Goal: Transaction & Acquisition: Subscribe to service/newsletter

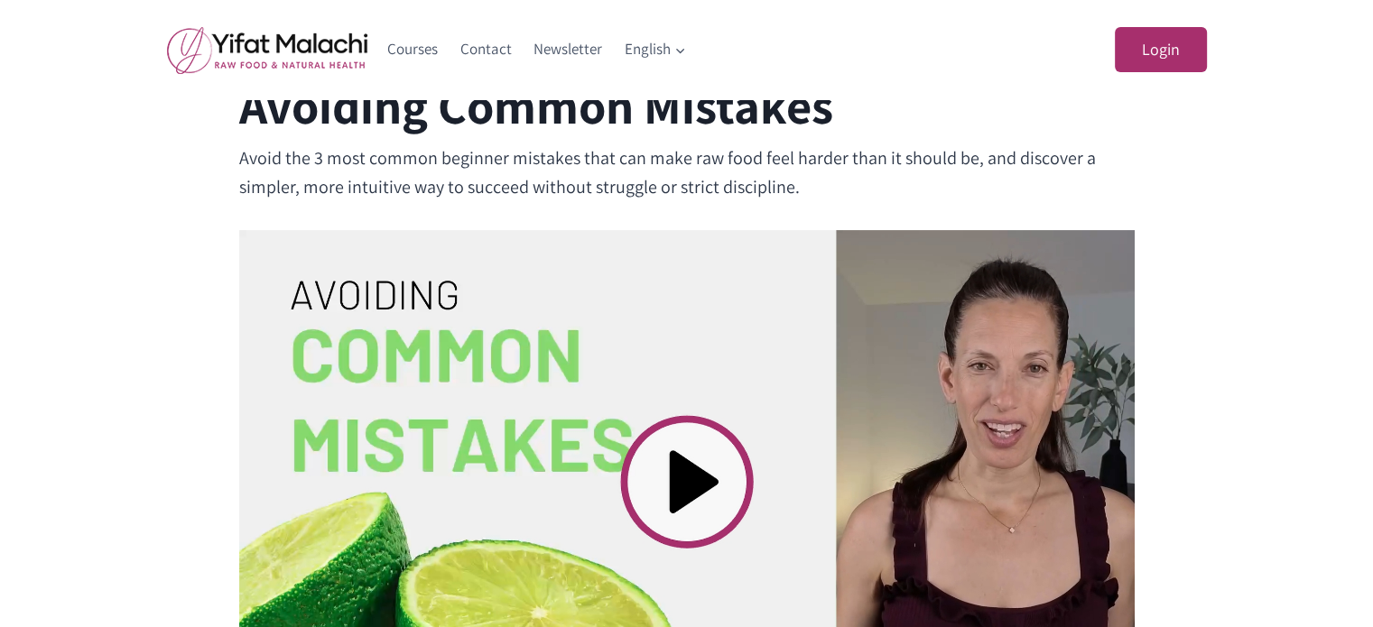
scroll to position [722, 0]
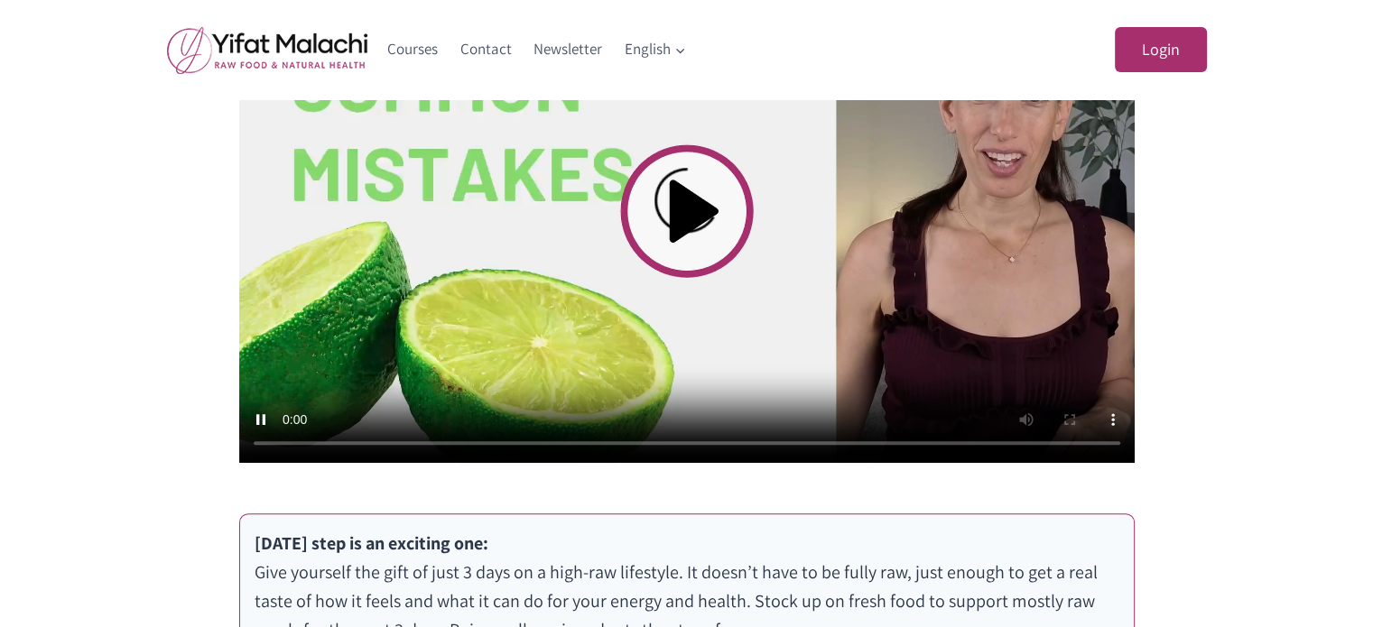
click at [0, 274] on div "Avoiding Common Mistakes Avoid the 3 most common beginner mistakes that can mak…" at bounding box center [686, 331] width 1373 height 1111
click at [47, 313] on div "Avoiding Common Mistakes Avoid the 3 most common beginner mistakes that can mak…" at bounding box center [686, 331] width 1373 height 1111
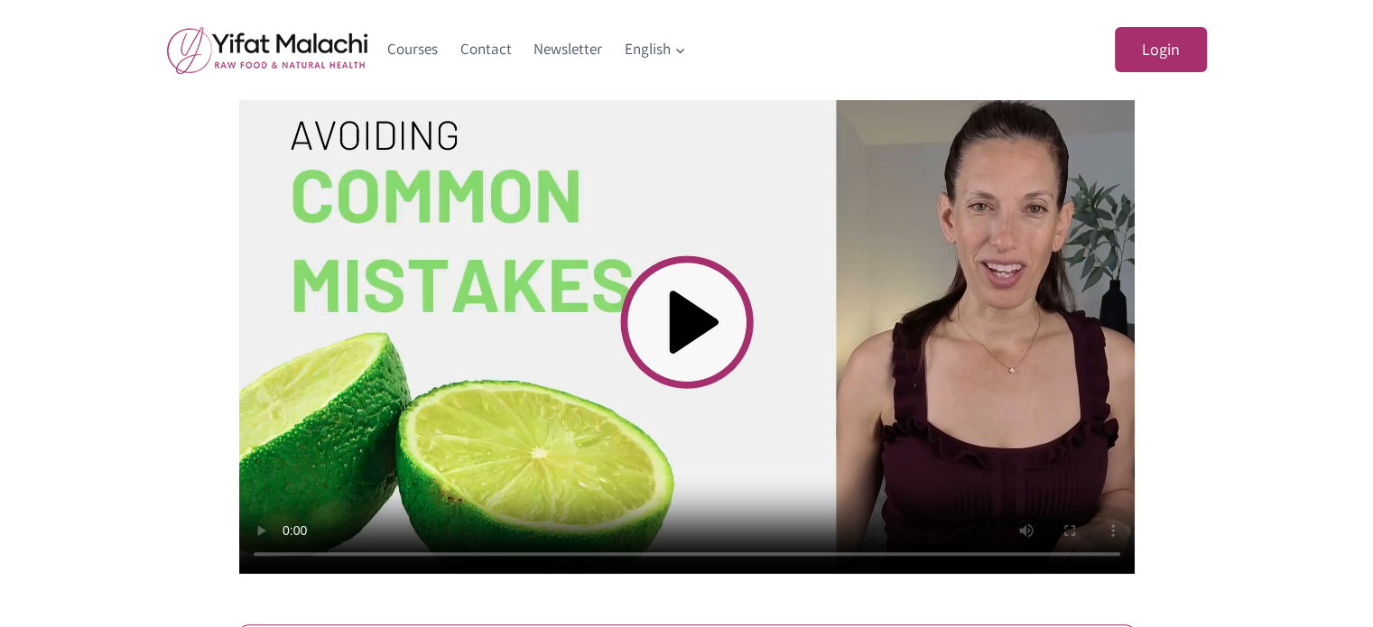
scroll to position [580, 0]
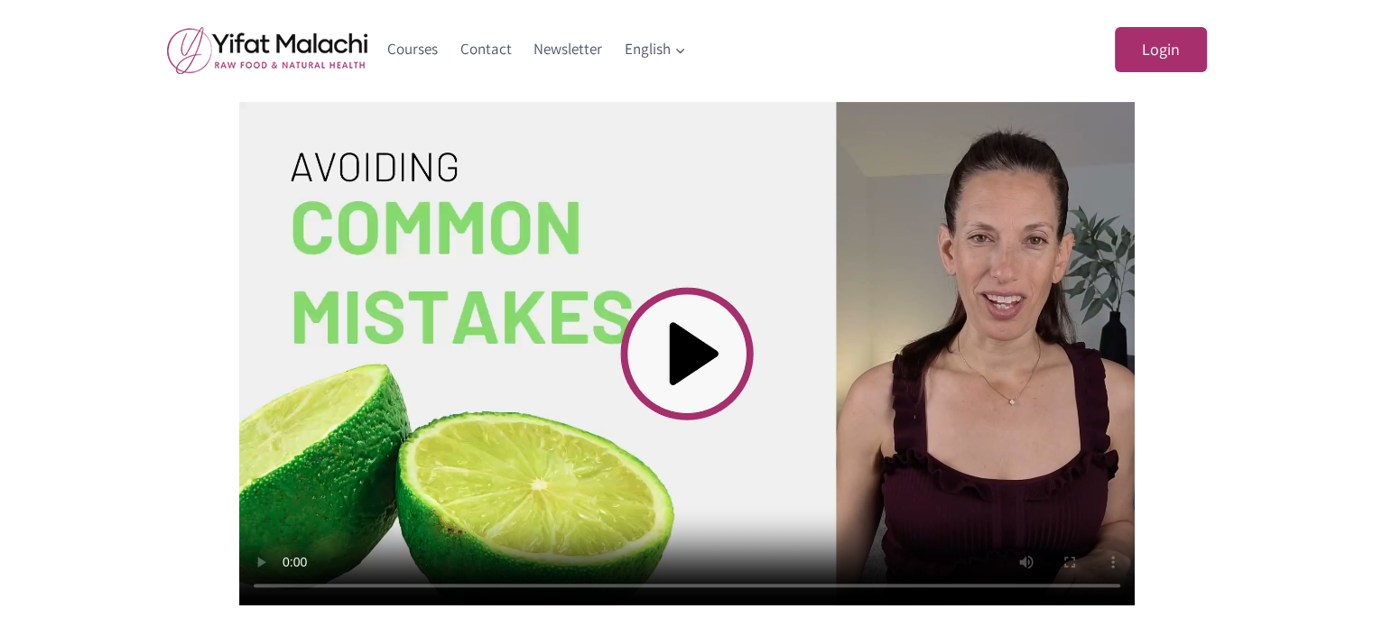
click at [264, 39] on img at bounding box center [267, 50] width 200 height 48
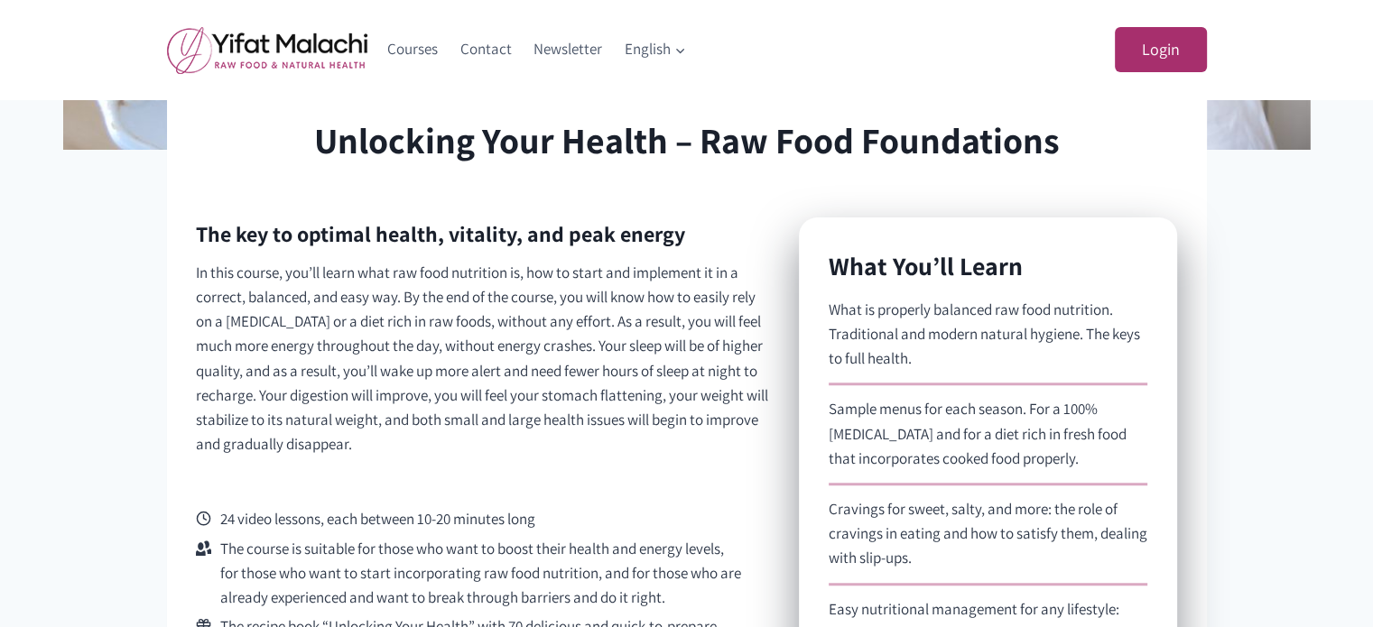
scroll to position [1083, 0]
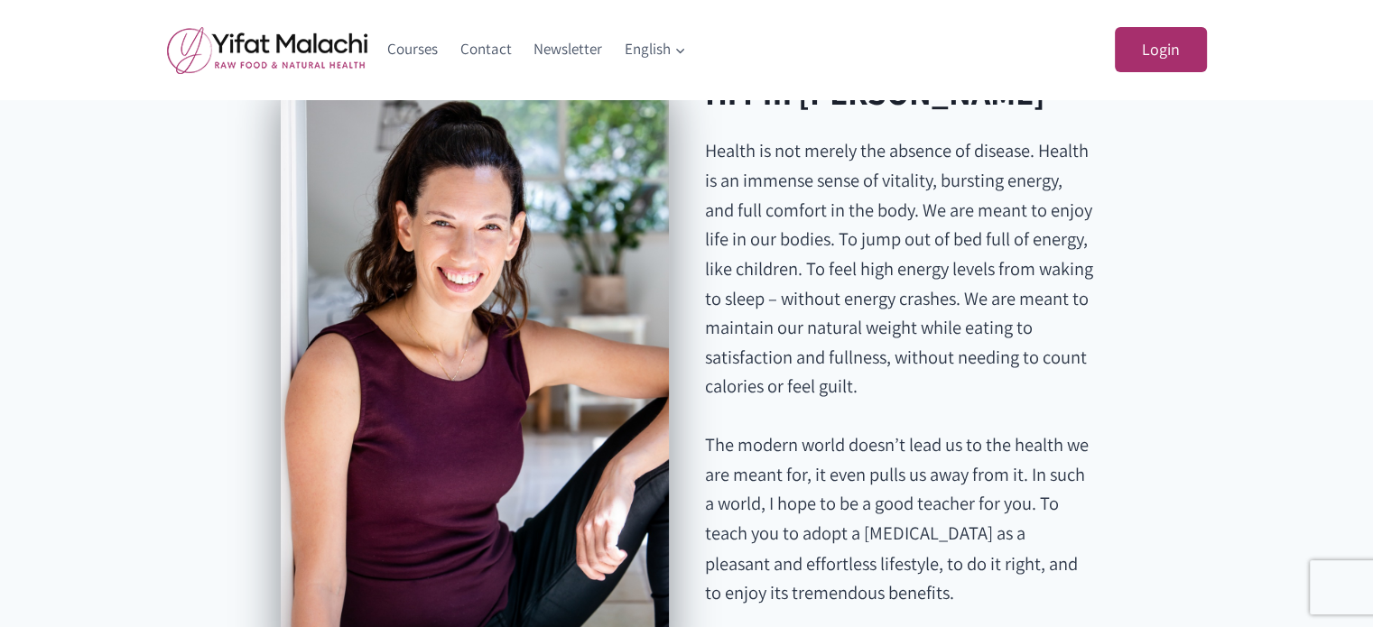
scroll to position [2979, 0]
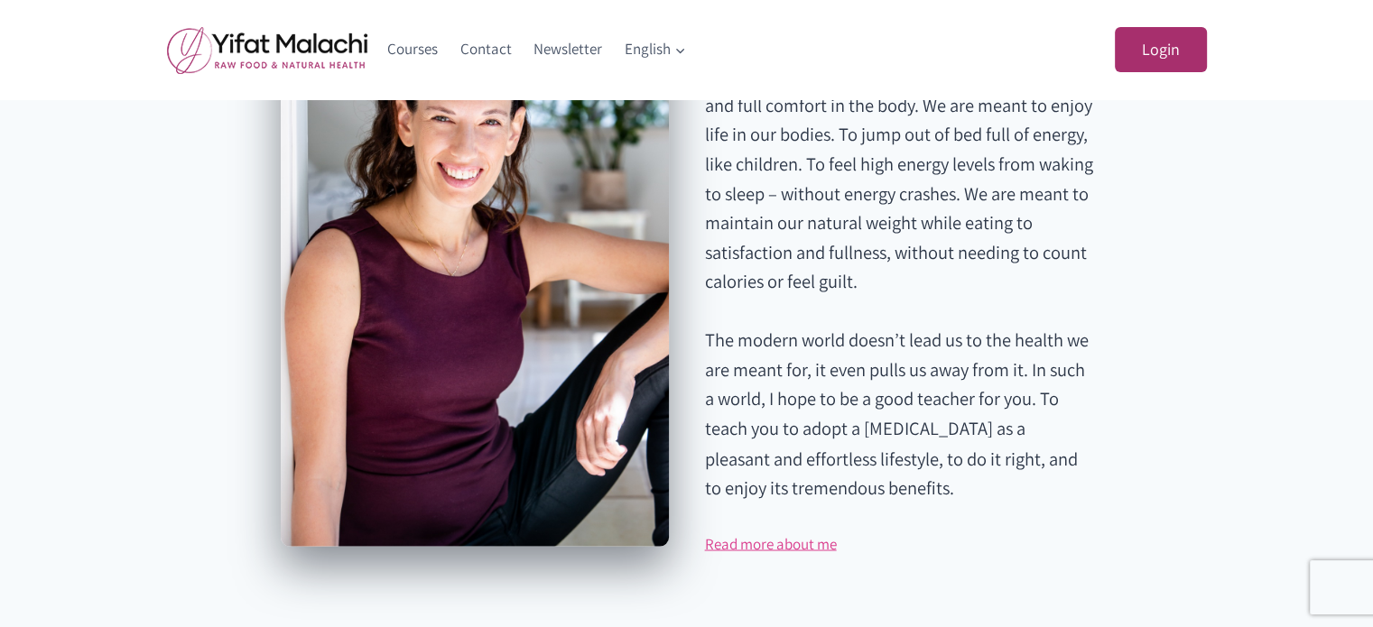
click at [778, 553] on link "Read more about me" at bounding box center [771, 544] width 132 height 20
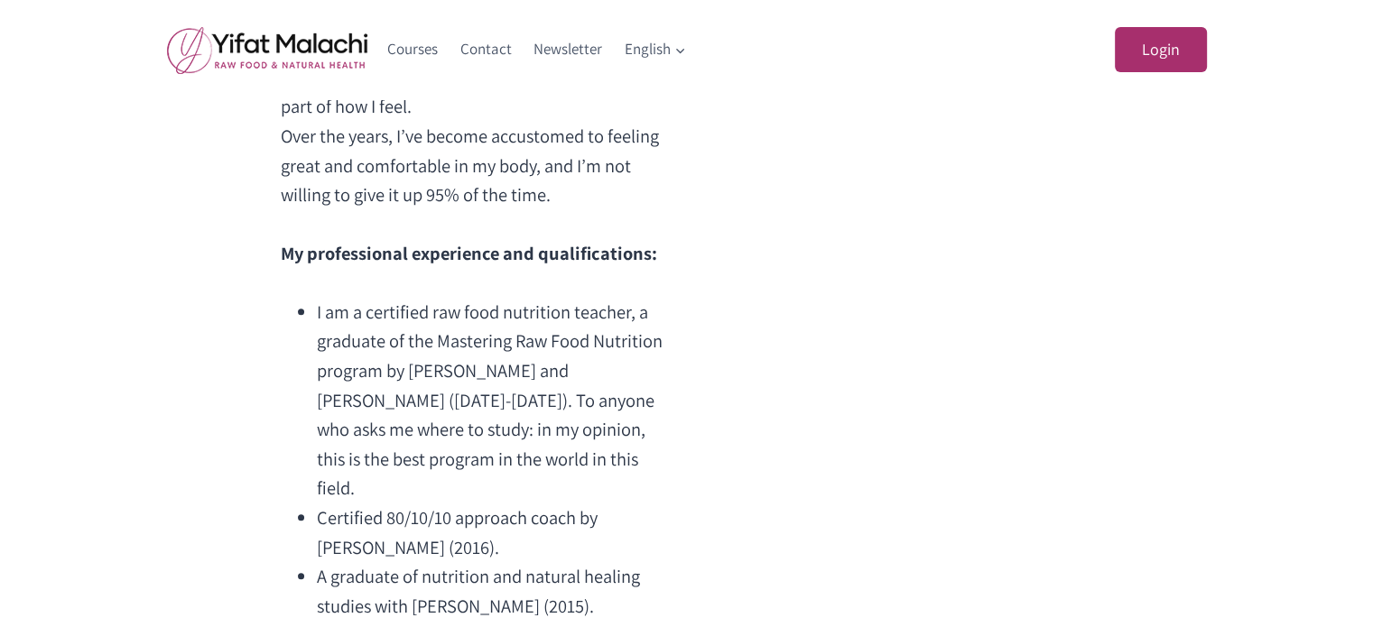
scroll to position [993, 0]
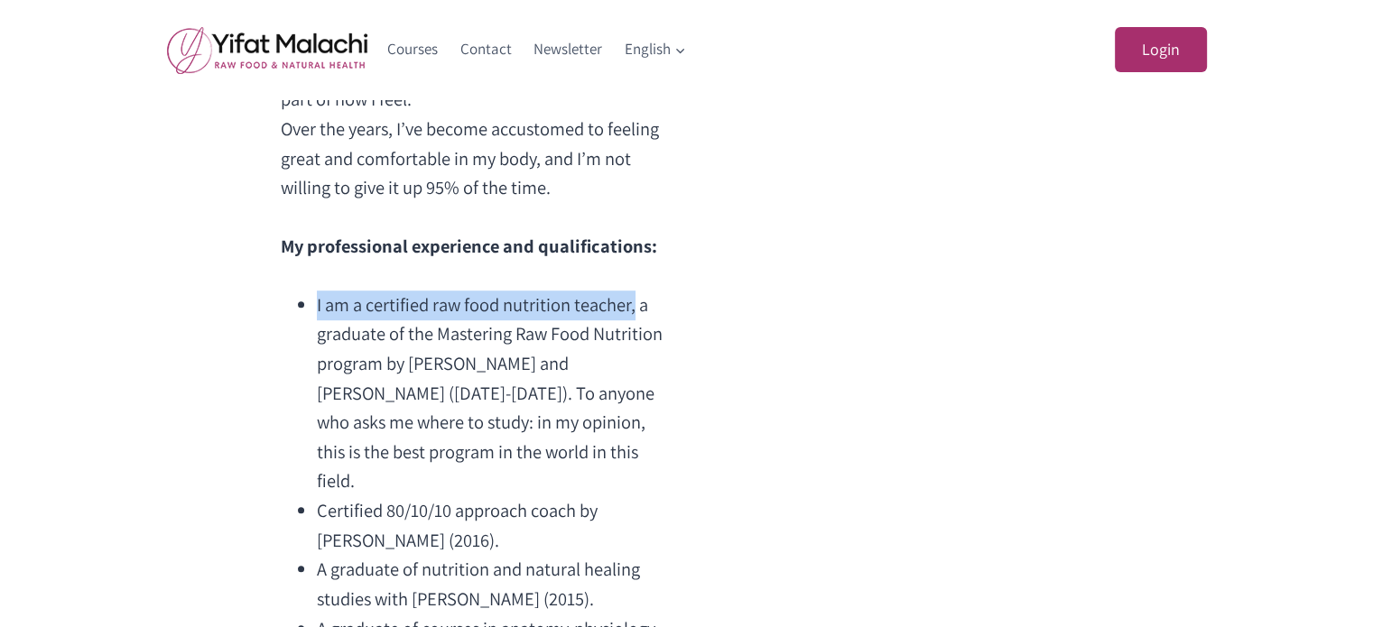
drag, startPoint x: 317, startPoint y: 306, endPoint x: 636, endPoint y: 314, distance: 318.8
click at [636, 314] on li "I am a certified raw food nutrition teacher, a graduate of the Mastering Raw Fo…" at bounding box center [492, 394] width 351 height 206
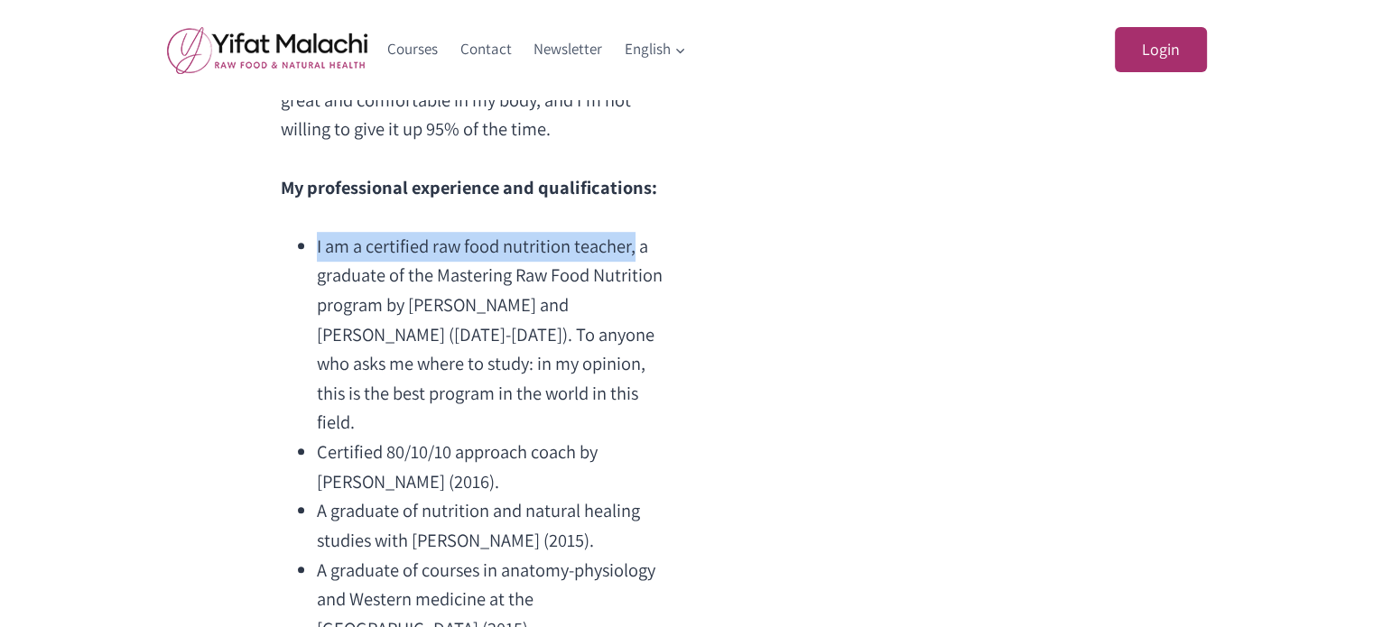
scroll to position [1083, 0]
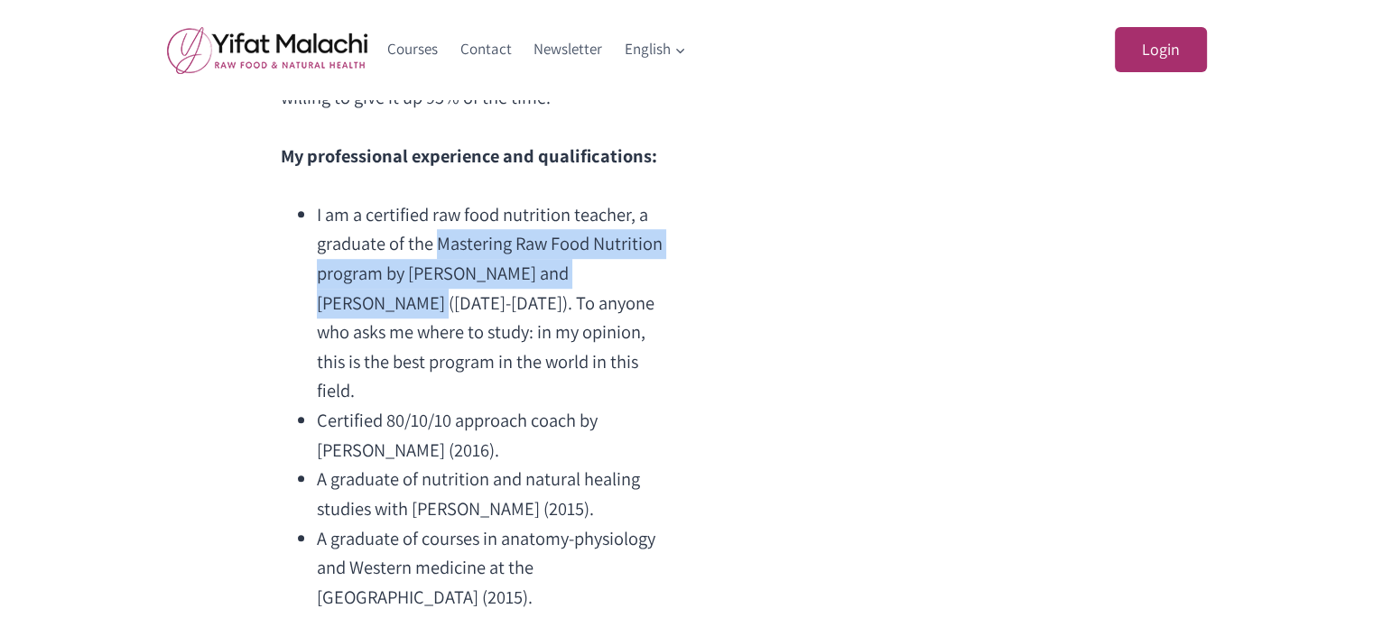
drag, startPoint x: 435, startPoint y: 241, endPoint x: 641, endPoint y: 284, distance: 210.3
click at [641, 284] on li "I am a certified raw food nutrition teacher, a graduate of the Mastering Raw Fo…" at bounding box center [492, 303] width 351 height 206
copy li "Mastering Raw Food Nutrition program by Dr. Rick Dina and Dr. Karin Dina"
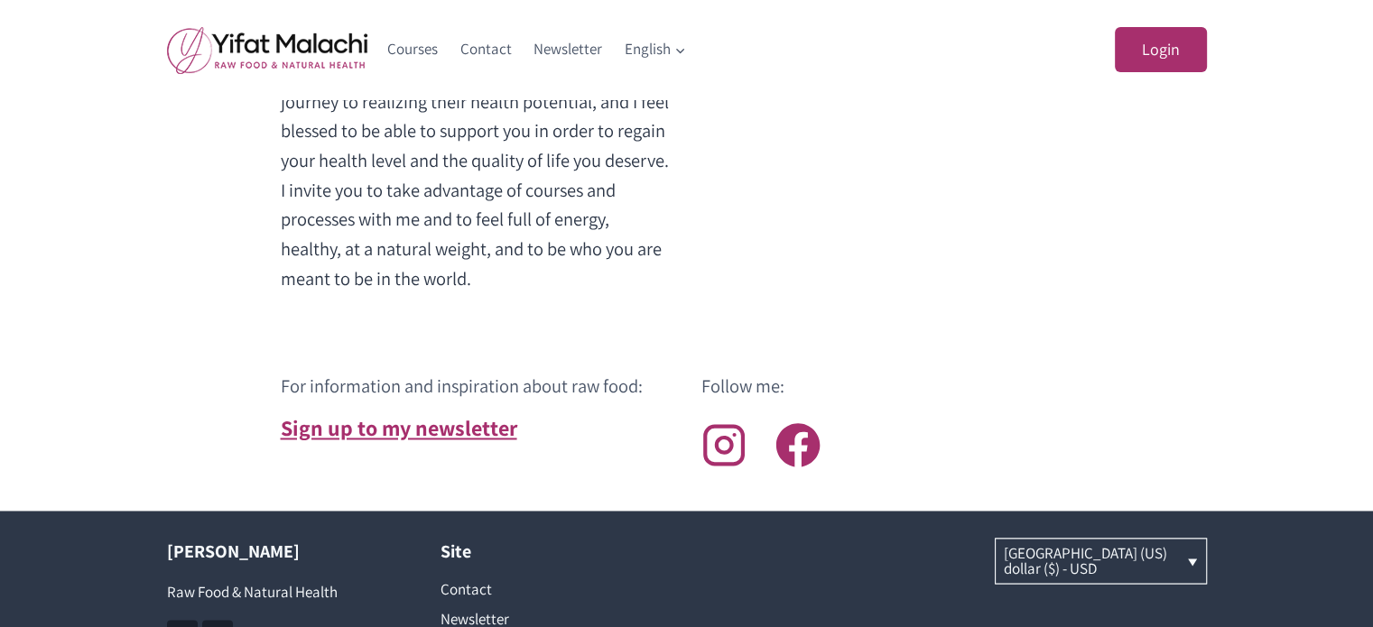
scroll to position [2708, 0]
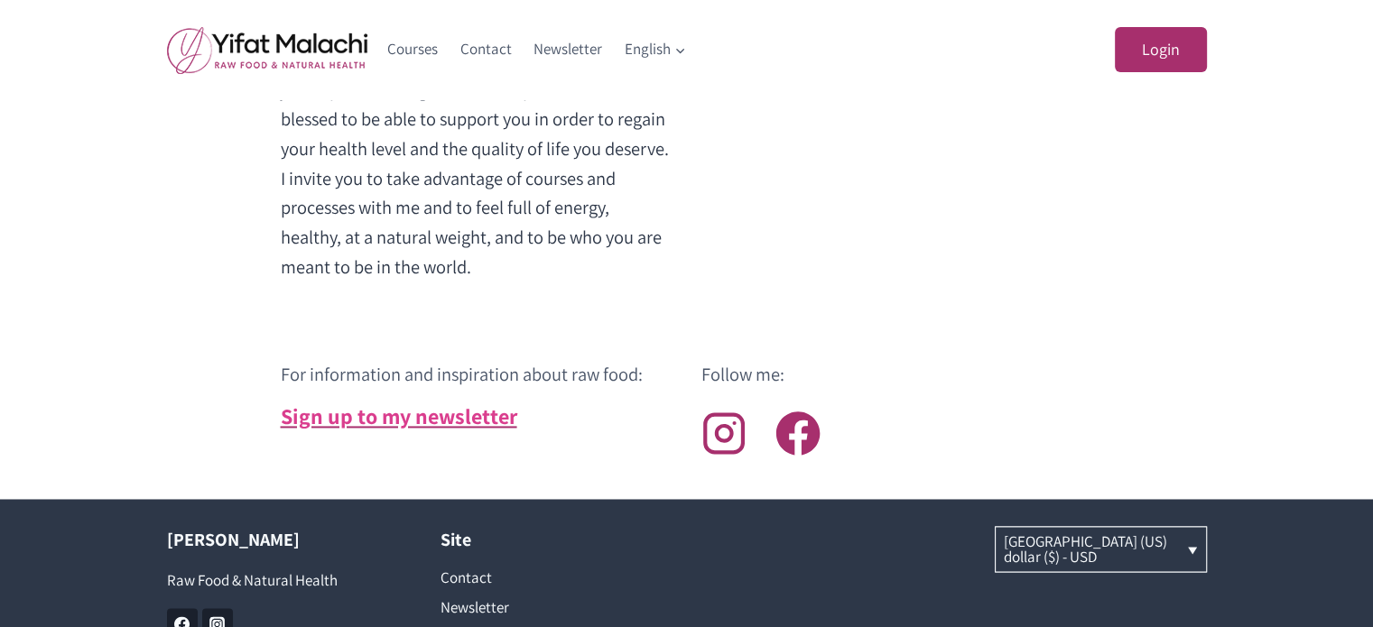
click at [447, 402] on link "Sign up to my newsletter" at bounding box center [399, 416] width 237 height 29
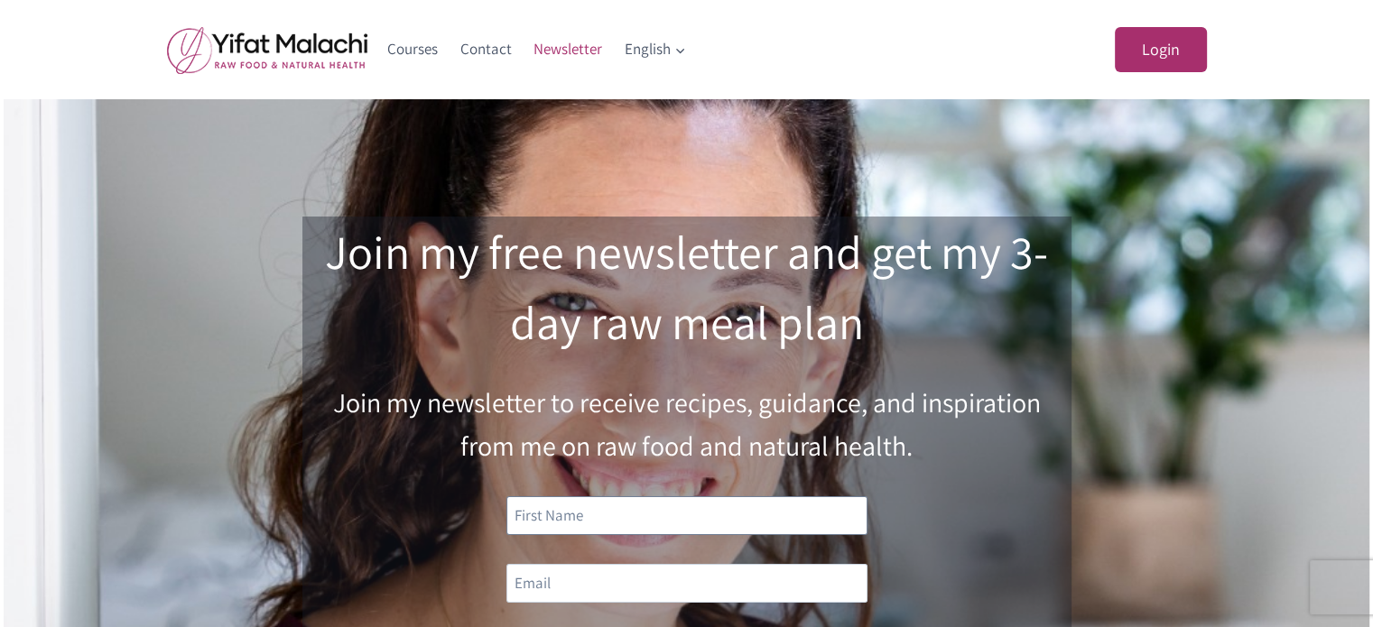
click at [627, 519] on input "text" at bounding box center [686, 516] width 361 height 39
type input "Kelston"
type input "ckelston@gmail.com"
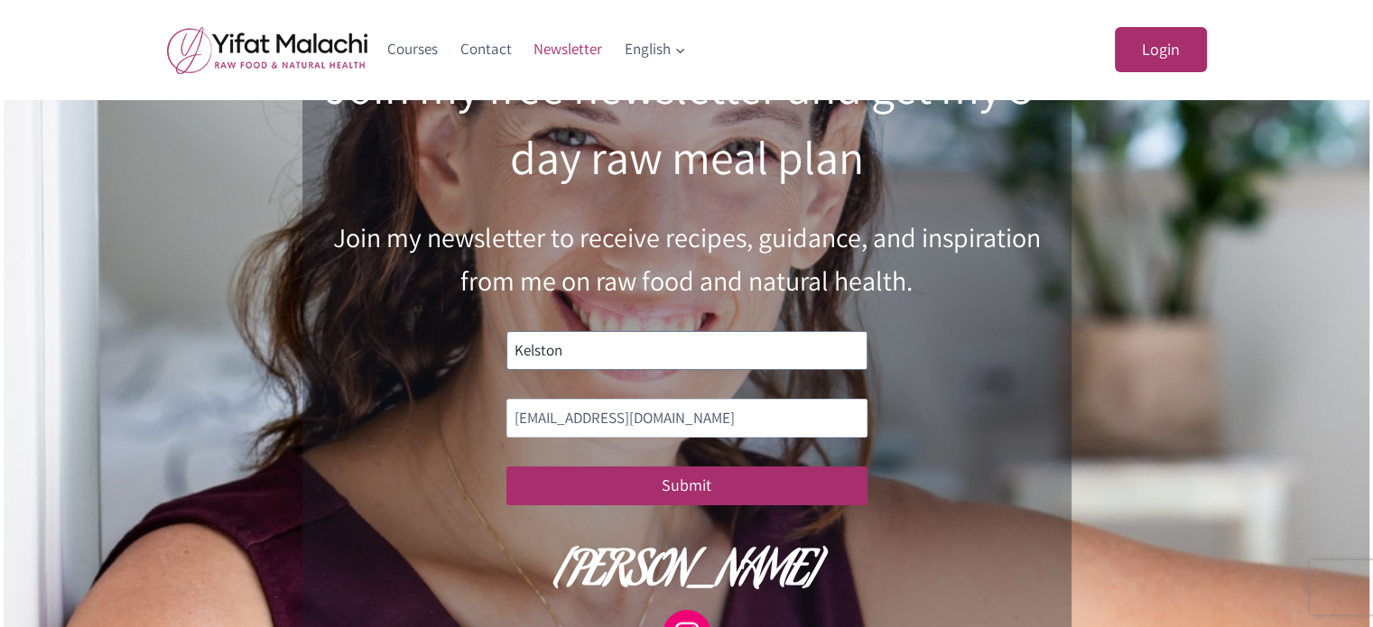
scroll to position [271, 0]
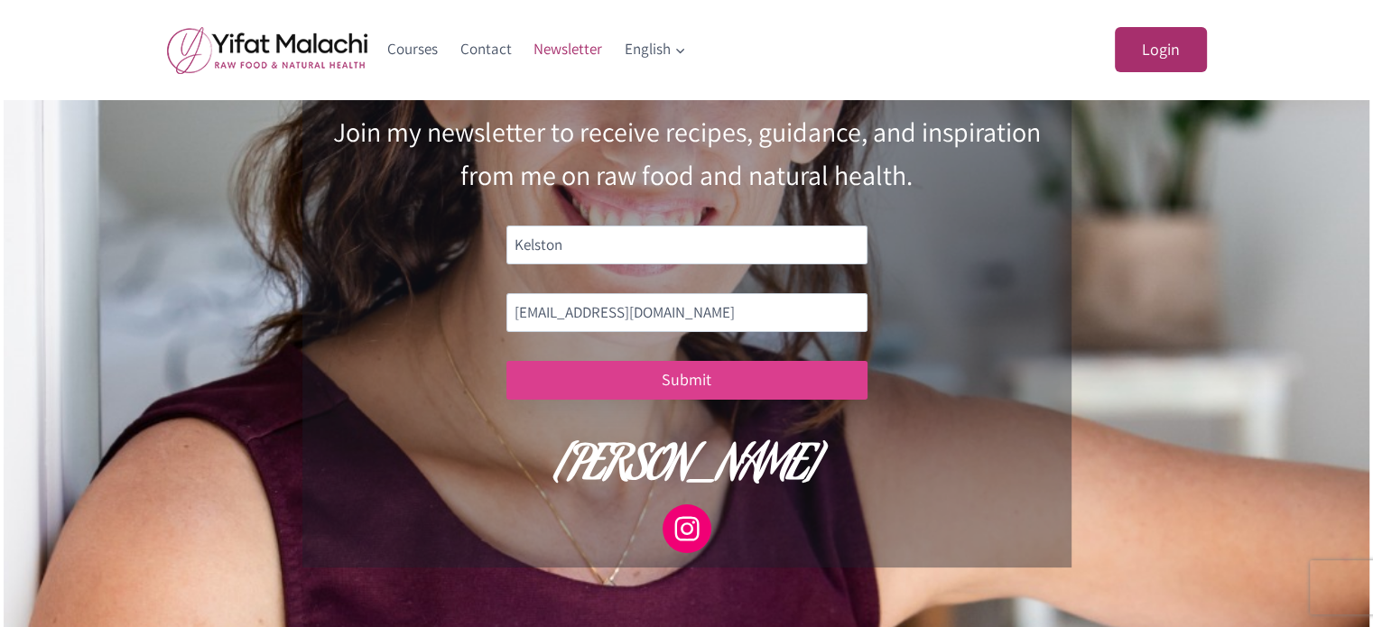
click at [692, 376] on button "Submit" at bounding box center [686, 380] width 361 height 39
